Goal: Task Accomplishment & Management: Use online tool/utility

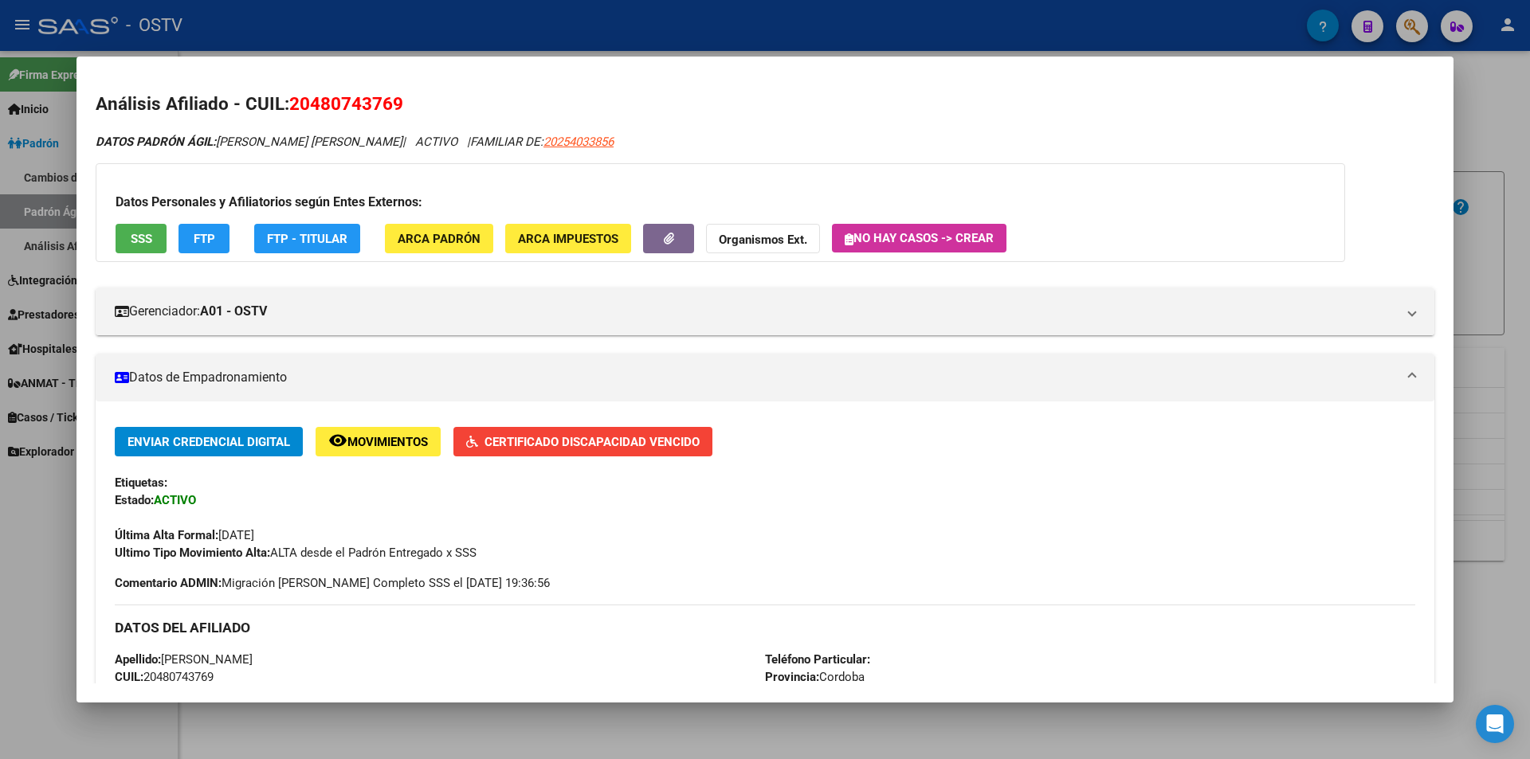
scroll to position [319, 0]
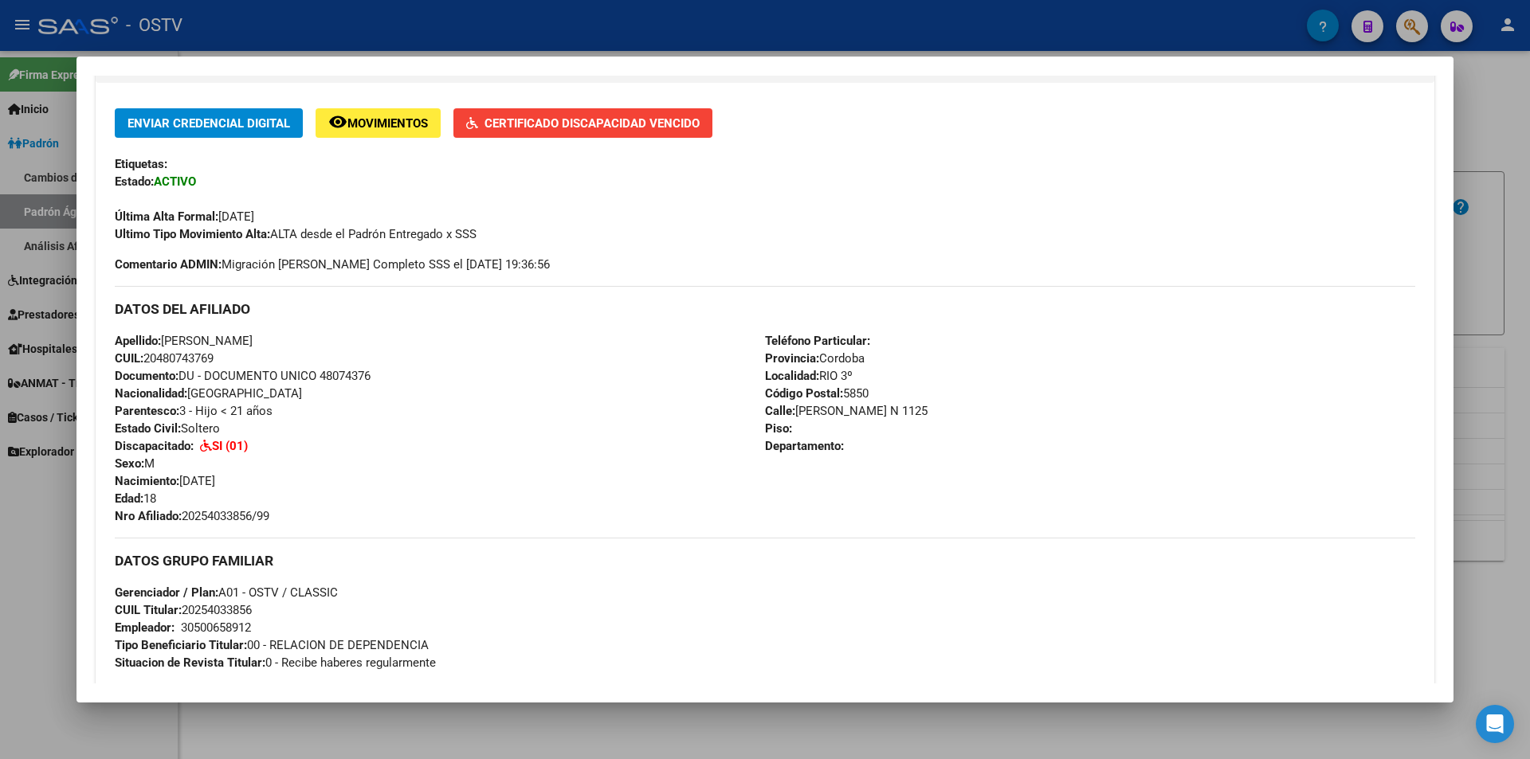
click at [624, 29] on div at bounding box center [765, 379] width 1530 height 759
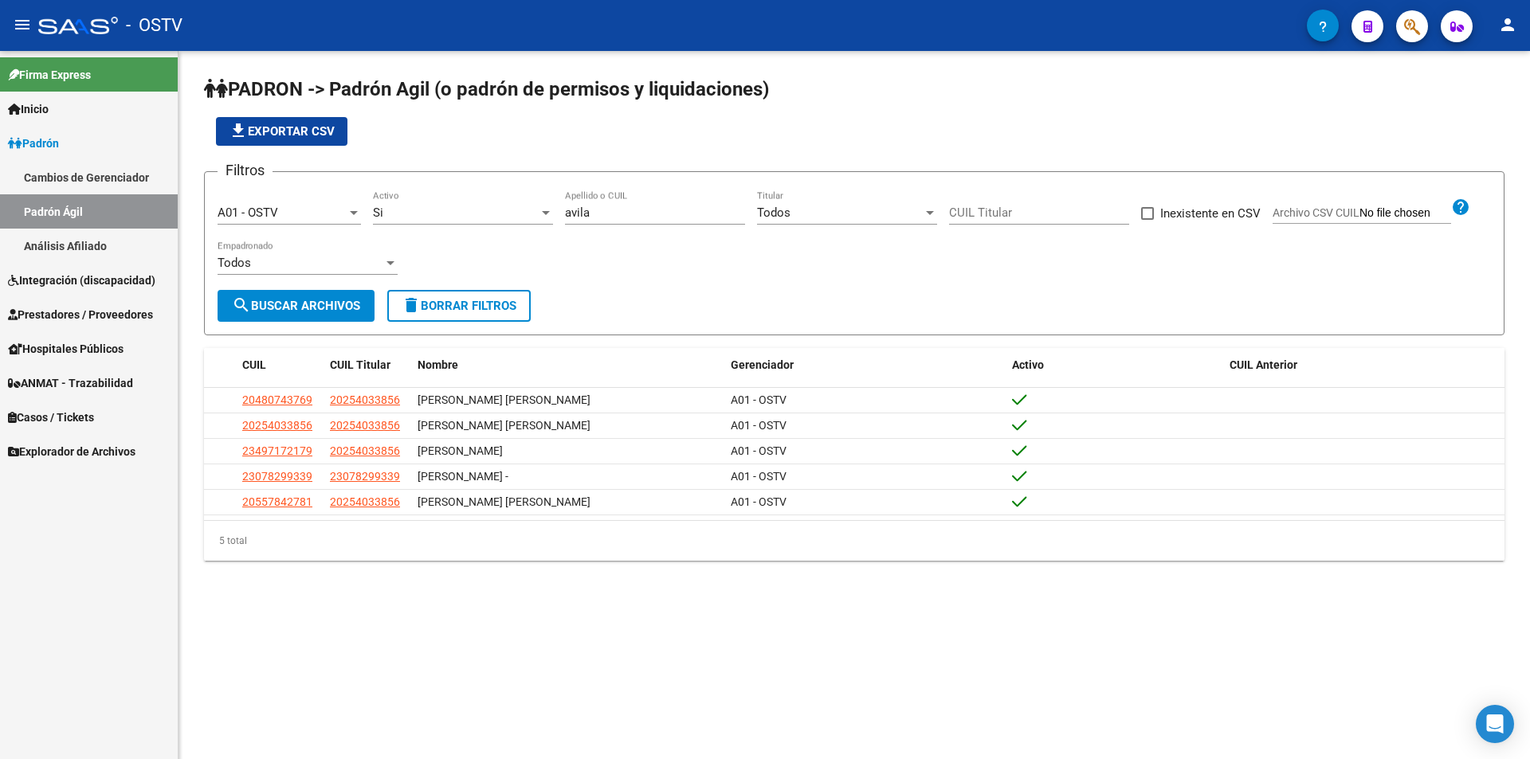
click at [554, 136] on div "file_download Exportar CSV" at bounding box center [854, 131] width 1300 height 29
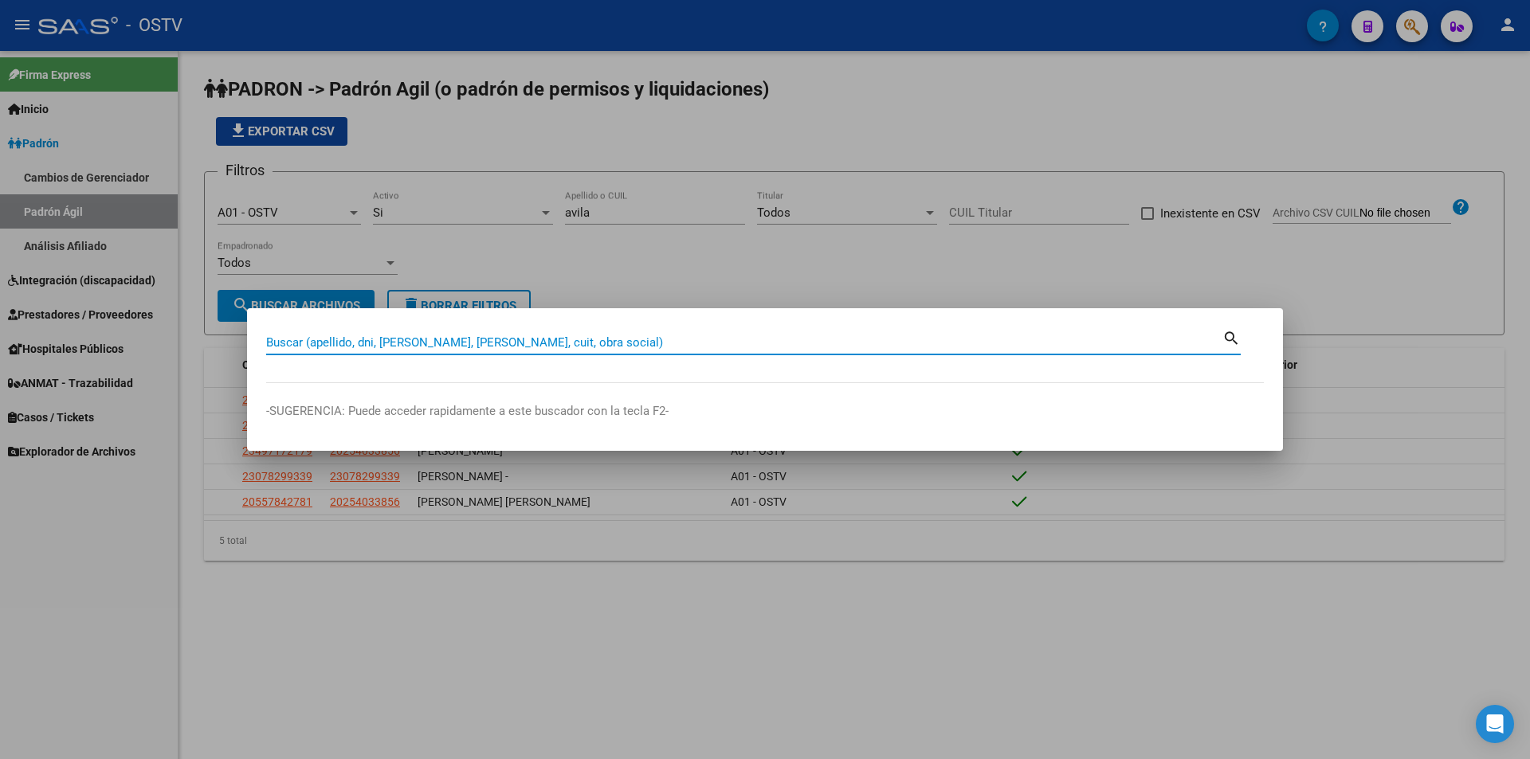
paste input "35955161"
type input "35955161"
